Goal: Information Seeking & Learning: Learn about a topic

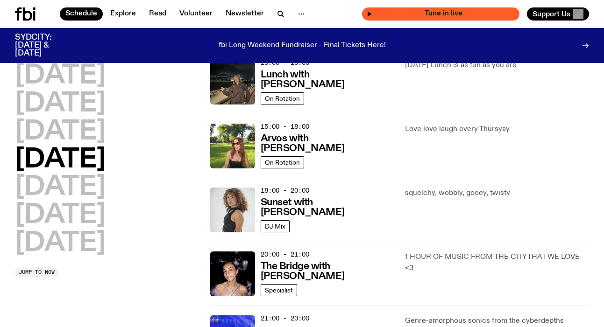
scroll to position [477, 0]
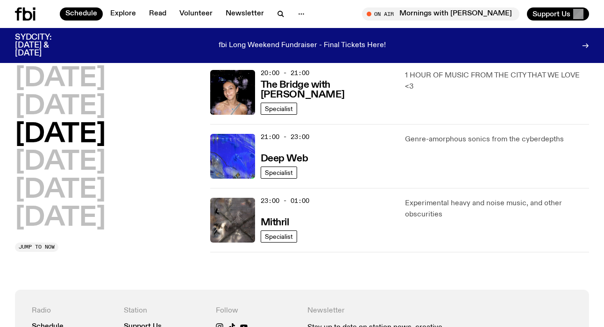
click at [73, 119] on h2 "Wednesday" at bounding box center [60, 107] width 91 height 26
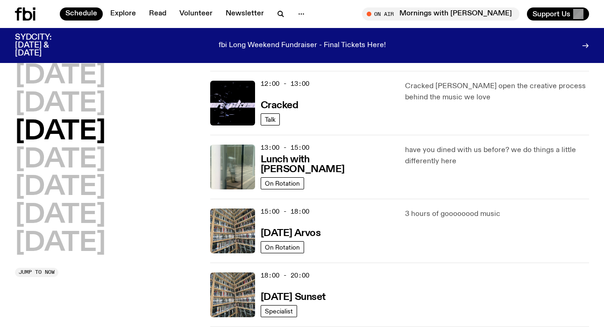
scroll to position [208, 0]
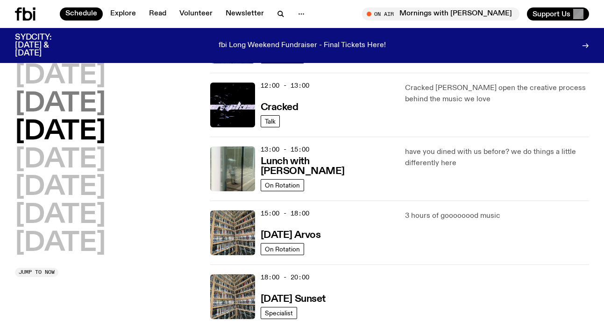
click at [106, 105] on h2 "Tuesday" at bounding box center [60, 104] width 91 height 26
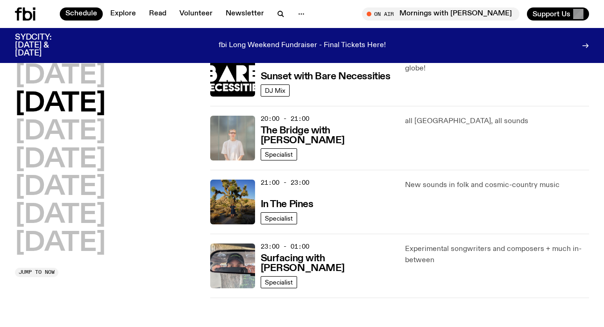
scroll to position [432, 0]
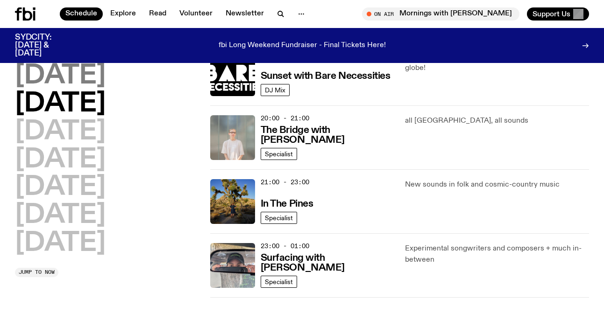
click at [73, 84] on h2 "Monday" at bounding box center [60, 76] width 91 height 26
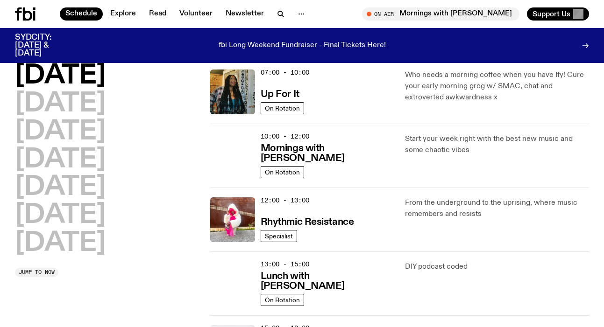
scroll to position [95, 0]
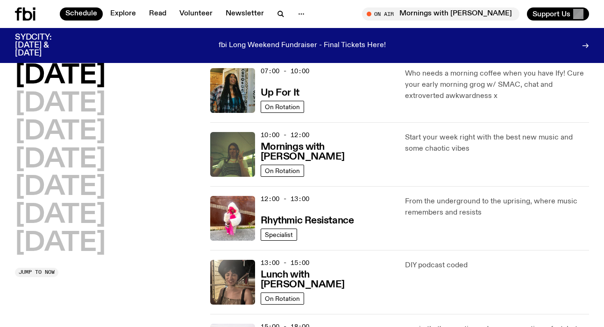
click at [89, 284] on div "Monday Tuesday Wednesday Thursday Friday Saturday Sunday Jump to now" at bounding box center [107, 314] width 184 height 640
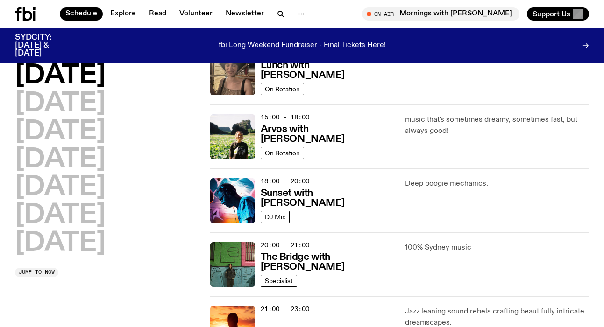
scroll to position [327, 0]
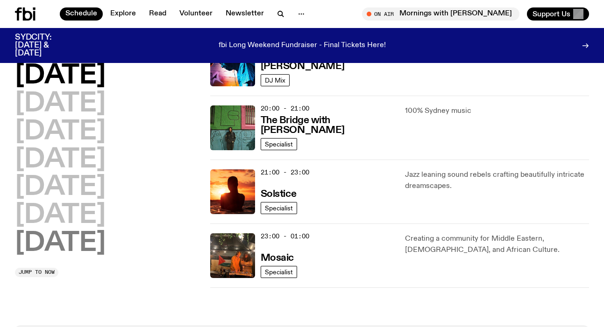
click at [102, 244] on h2 "Sunday" at bounding box center [60, 244] width 91 height 26
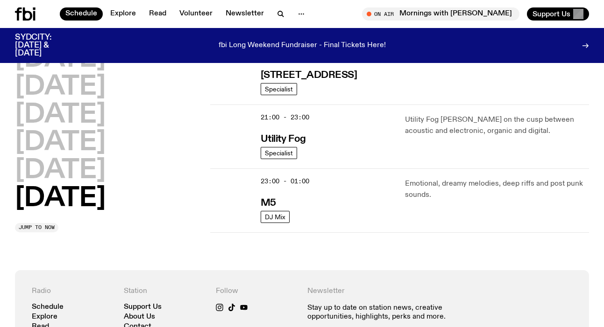
scroll to position [688, 0]
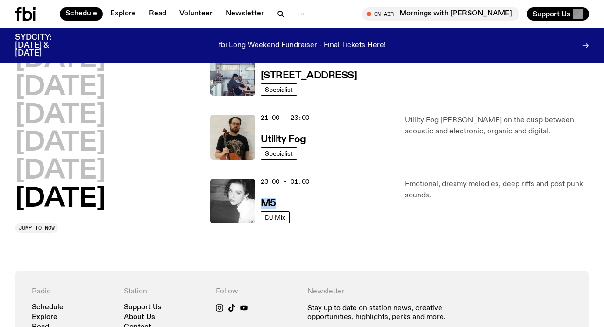
click at [106, 172] on h2 "Saturday" at bounding box center [60, 171] width 91 height 26
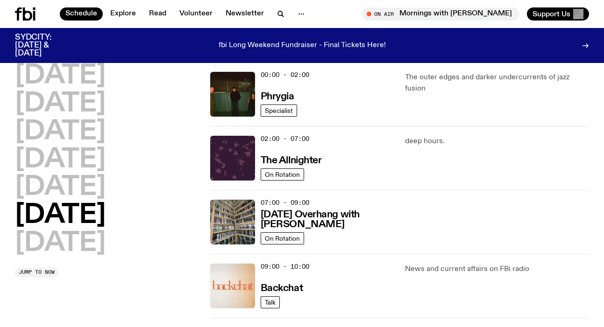
scroll to position [26, 0]
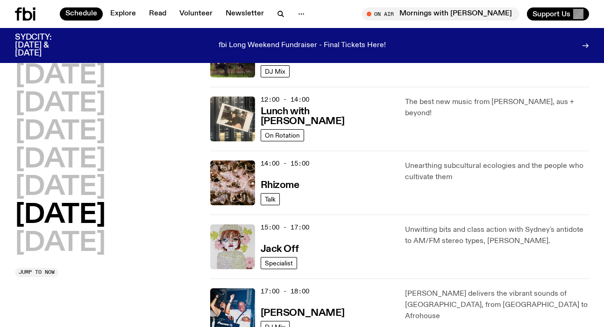
scroll to position [323, 0]
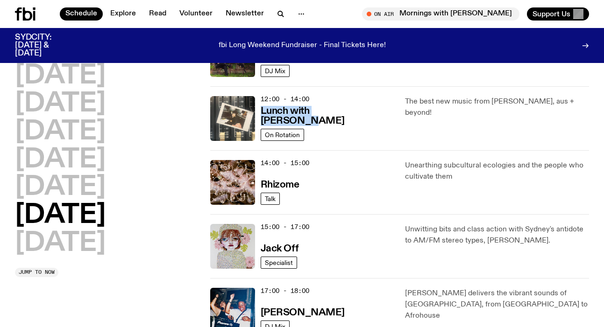
click at [171, 303] on div "Monday Tuesday Wednesday Thursday Friday Saturday Sunday Jump to now" at bounding box center [107, 150] width 184 height 768
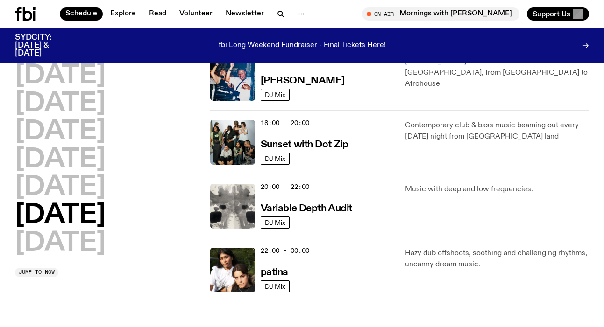
scroll to position [557, 0]
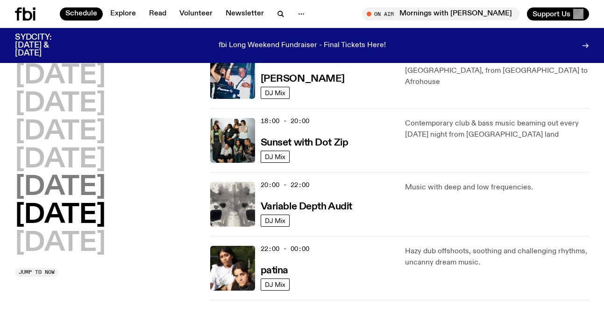
click at [81, 190] on h2 "Friday" at bounding box center [60, 188] width 91 height 26
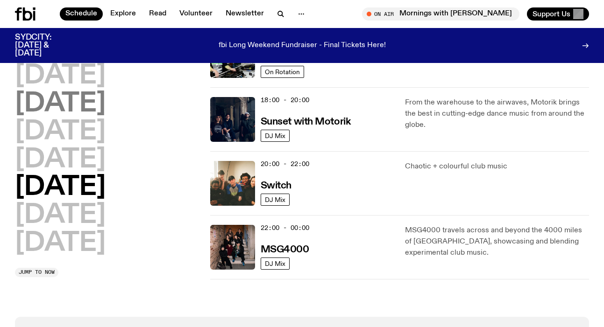
scroll to position [422, 0]
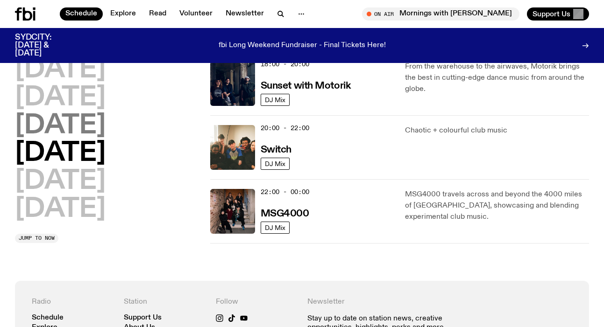
click at [62, 126] on h2 "Thursday" at bounding box center [60, 126] width 91 height 26
click at [62, 111] on h2 "Wednesday" at bounding box center [60, 98] width 91 height 26
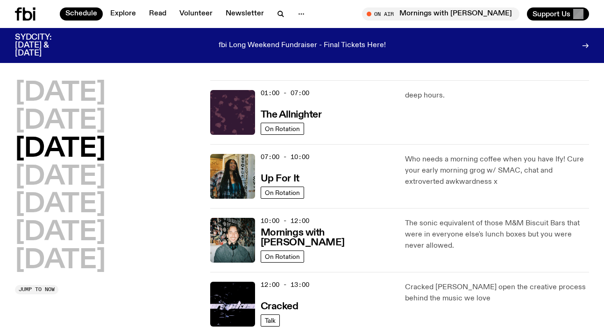
scroll to position [13, 0]
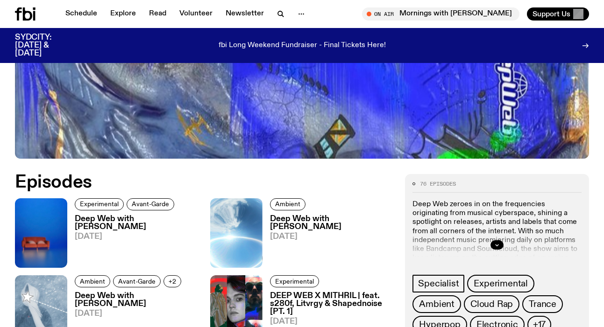
scroll to position [615, 0]
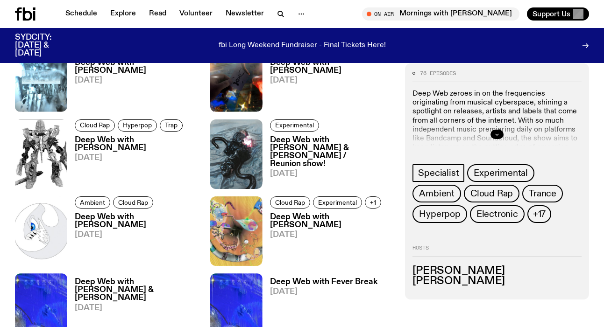
click at [492, 134] on button "button" at bounding box center [497, 134] width 13 height 9
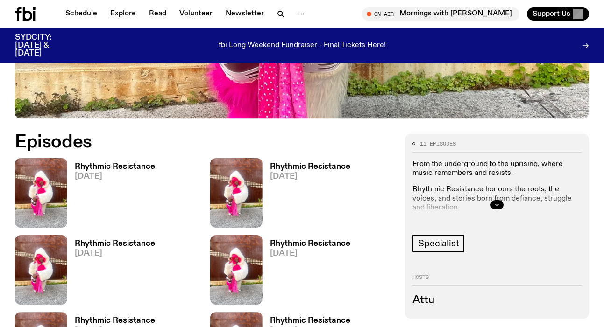
scroll to position [344, 0]
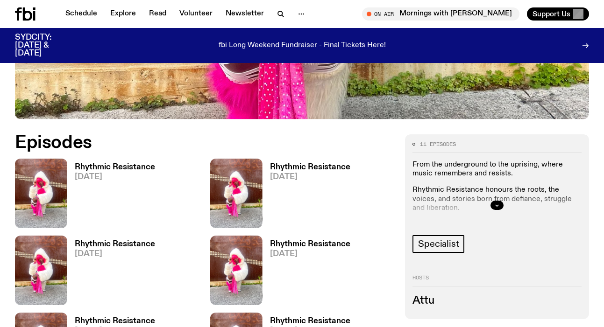
click at [504, 207] on div at bounding box center [496, 206] width 169 height 30
click at [493, 207] on button "button" at bounding box center [497, 205] width 13 height 9
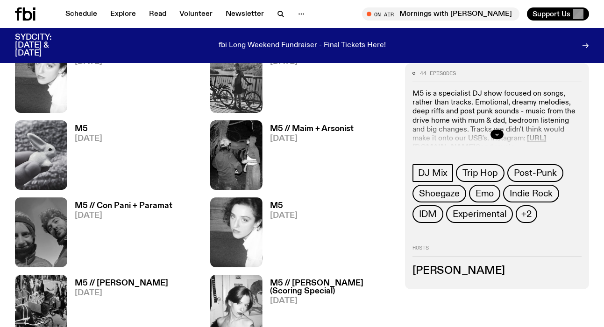
scroll to position [642, 0]
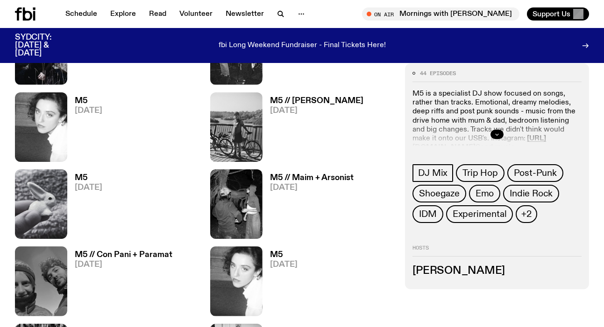
click at [493, 135] on button "button" at bounding box center [497, 134] width 13 height 9
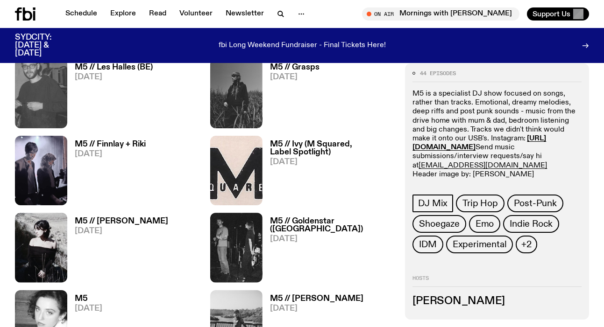
scroll to position [341, 0]
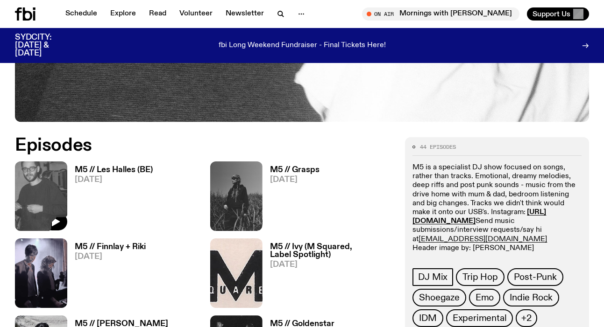
click at [57, 210] on div at bounding box center [41, 197] width 52 height 70
click at [90, 169] on h3 "M5 // Les Halles (BE)" at bounding box center [114, 170] width 78 height 8
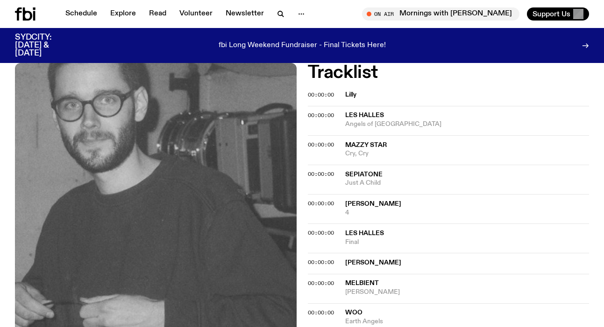
scroll to position [247, 0]
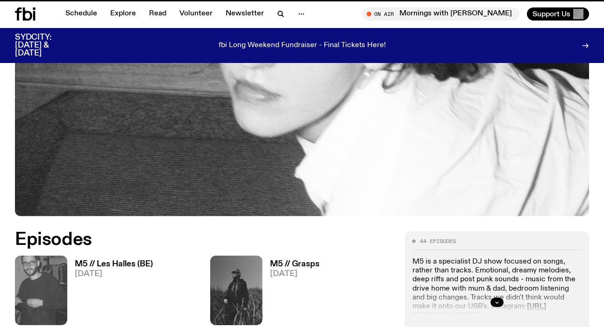
scroll to position [341, 0]
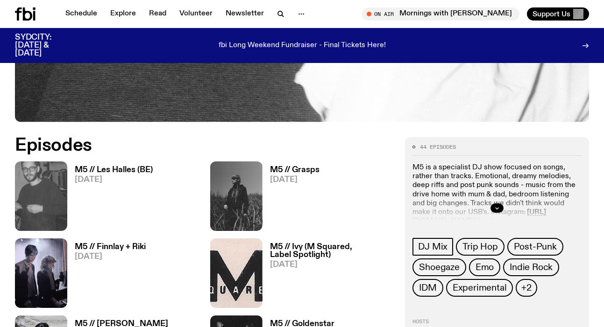
click at [490, 211] on div at bounding box center [496, 208] width 169 height 30
click at [499, 209] on icon "button" at bounding box center [497, 209] width 6 height 6
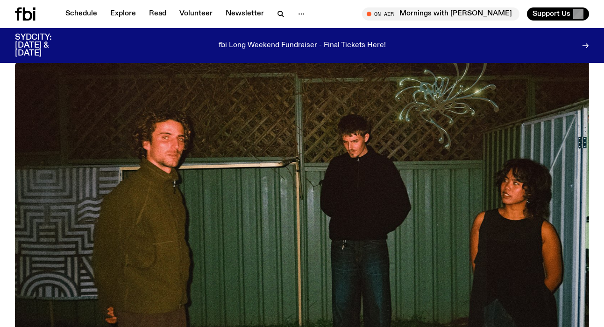
scroll to position [500, 0]
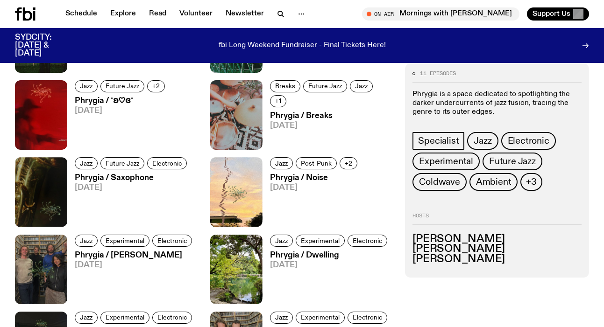
click at [481, 111] on p "Phrygia is a space dedicated to spotlighting the darker undercurrents of jazz f…" at bounding box center [496, 103] width 169 height 27
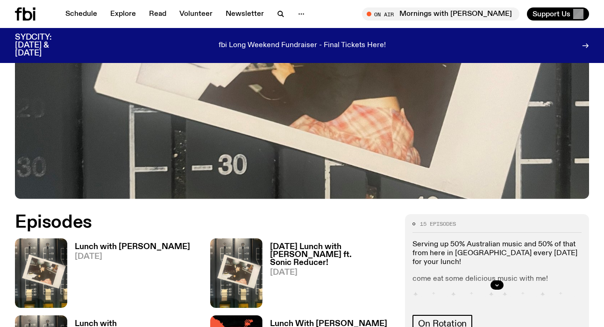
scroll to position [423, 0]
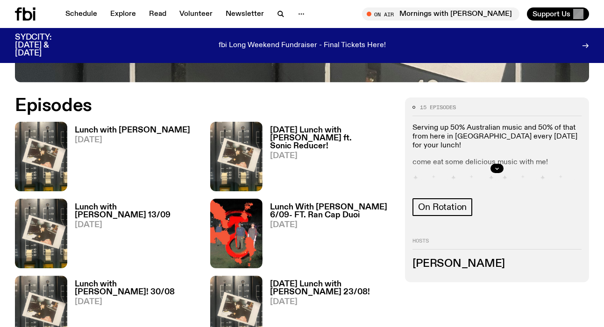
click at [495, 154] on div at bounding box center [496, 169] width 169 height 30
click at [499, 154] on div at bounding box center [496, 169] width 169 height 30
click at [500, 164] on button "button" at bounding box center [497, 168] width 13 height 9
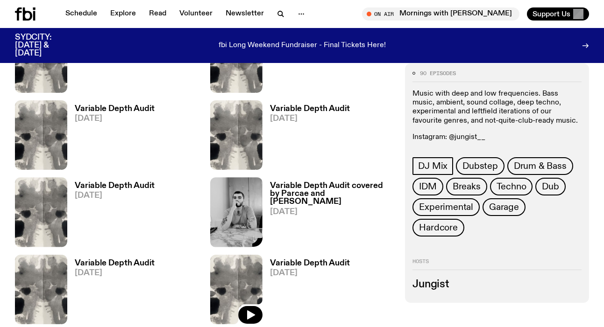
scroll to position [342, 0]
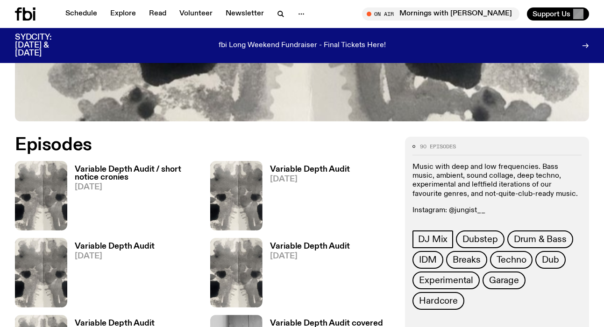
click at [151, 171] on h3 "Variable Depth Audit / short notice cronies" at bounding box center [137, 174] width 124 height 16
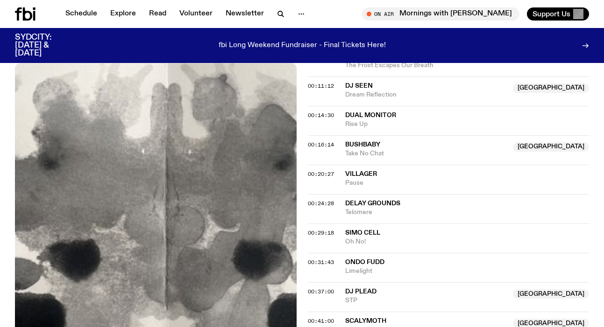
scroll to position [449, 0]
